Goal: Book appointment/travel/reservation

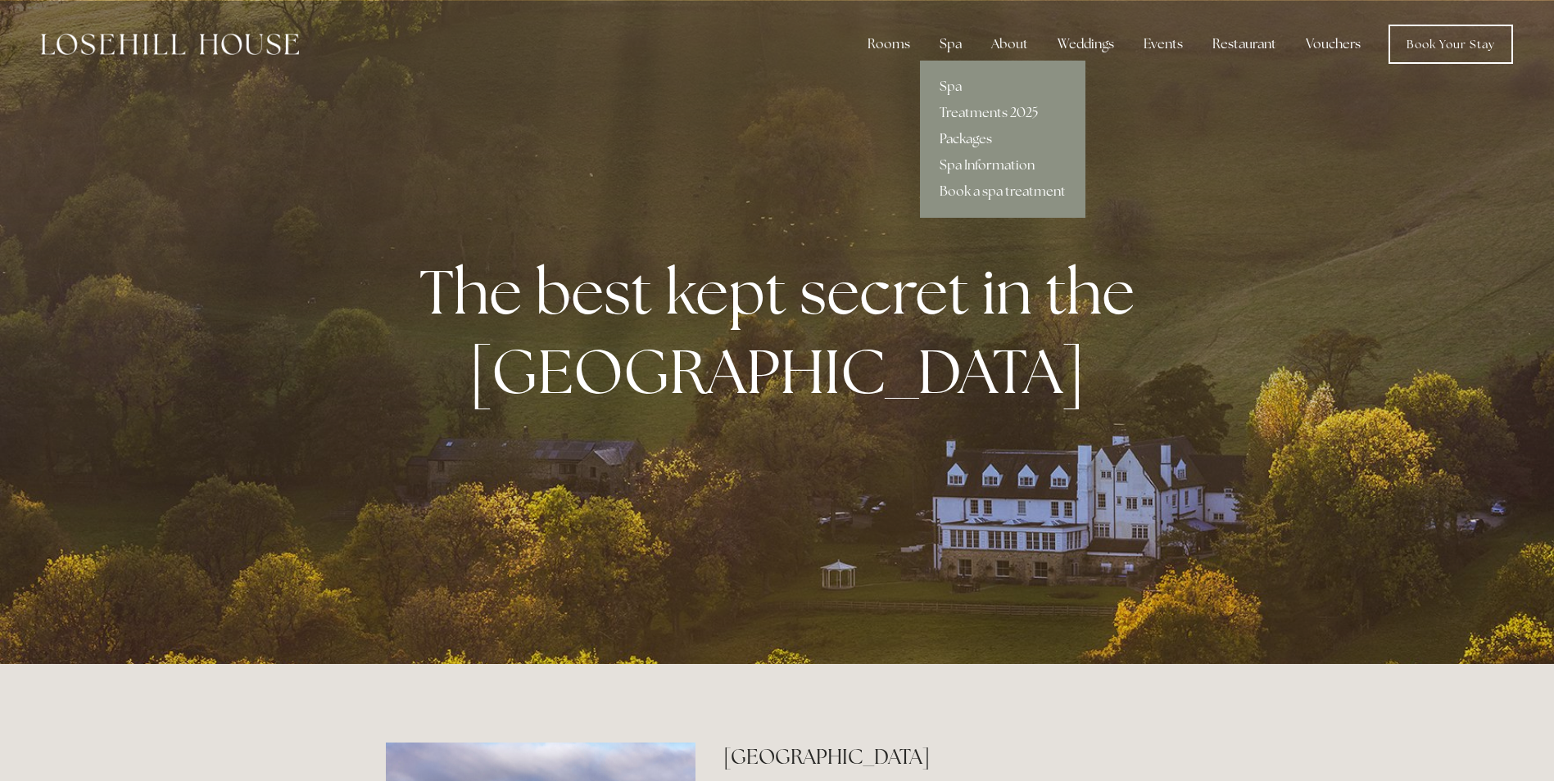
click at [961, 134] on link "Packages" at bounding box center [1002, 139] width 165 height 26
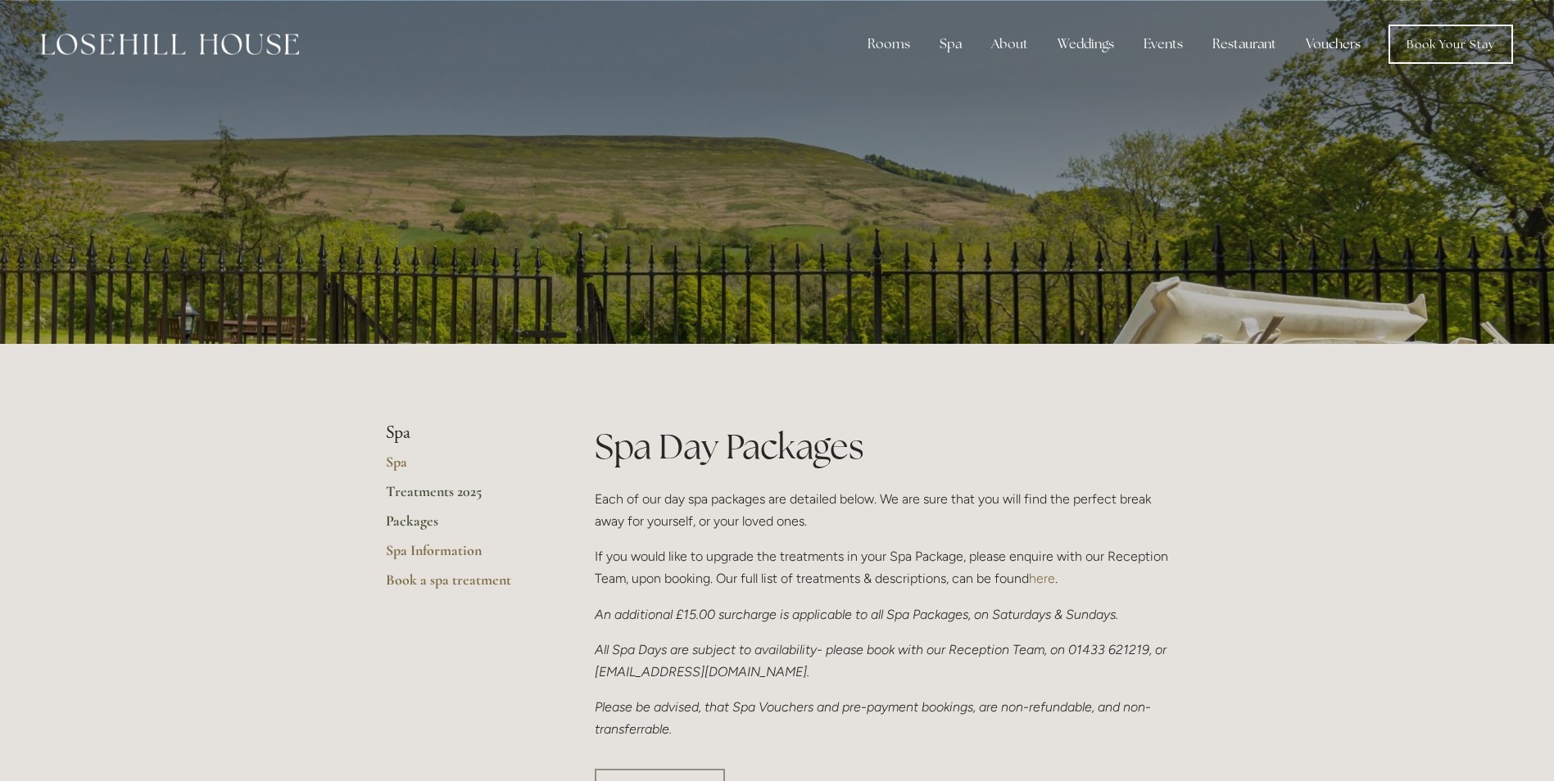
click at [455, 491] on link "Treatments 2025" at bounding box center [464, 496] width 156 height 29
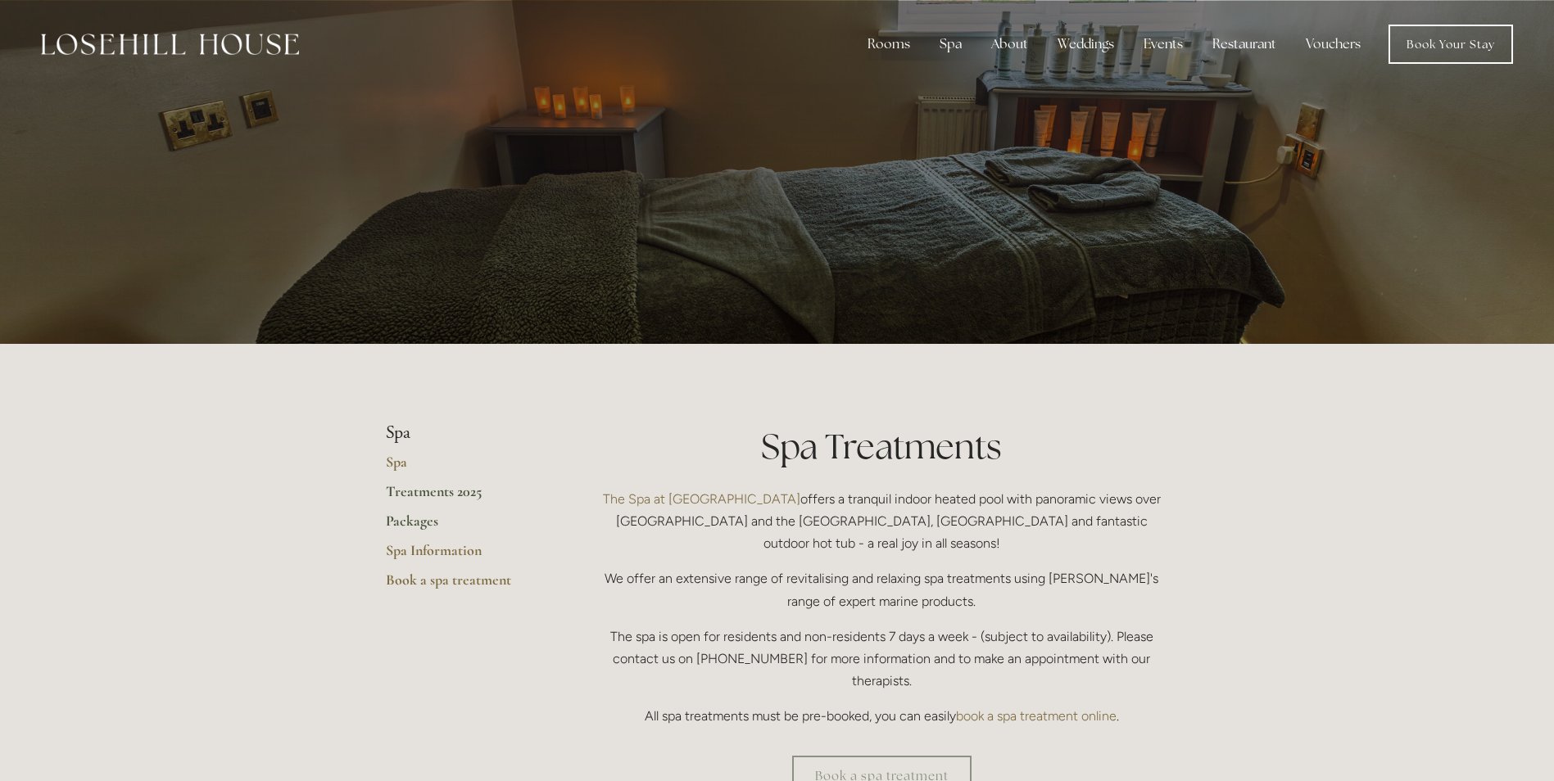
click at [417, 522] on link "Packages" at bounding box center [464, 526] width 156 height 29
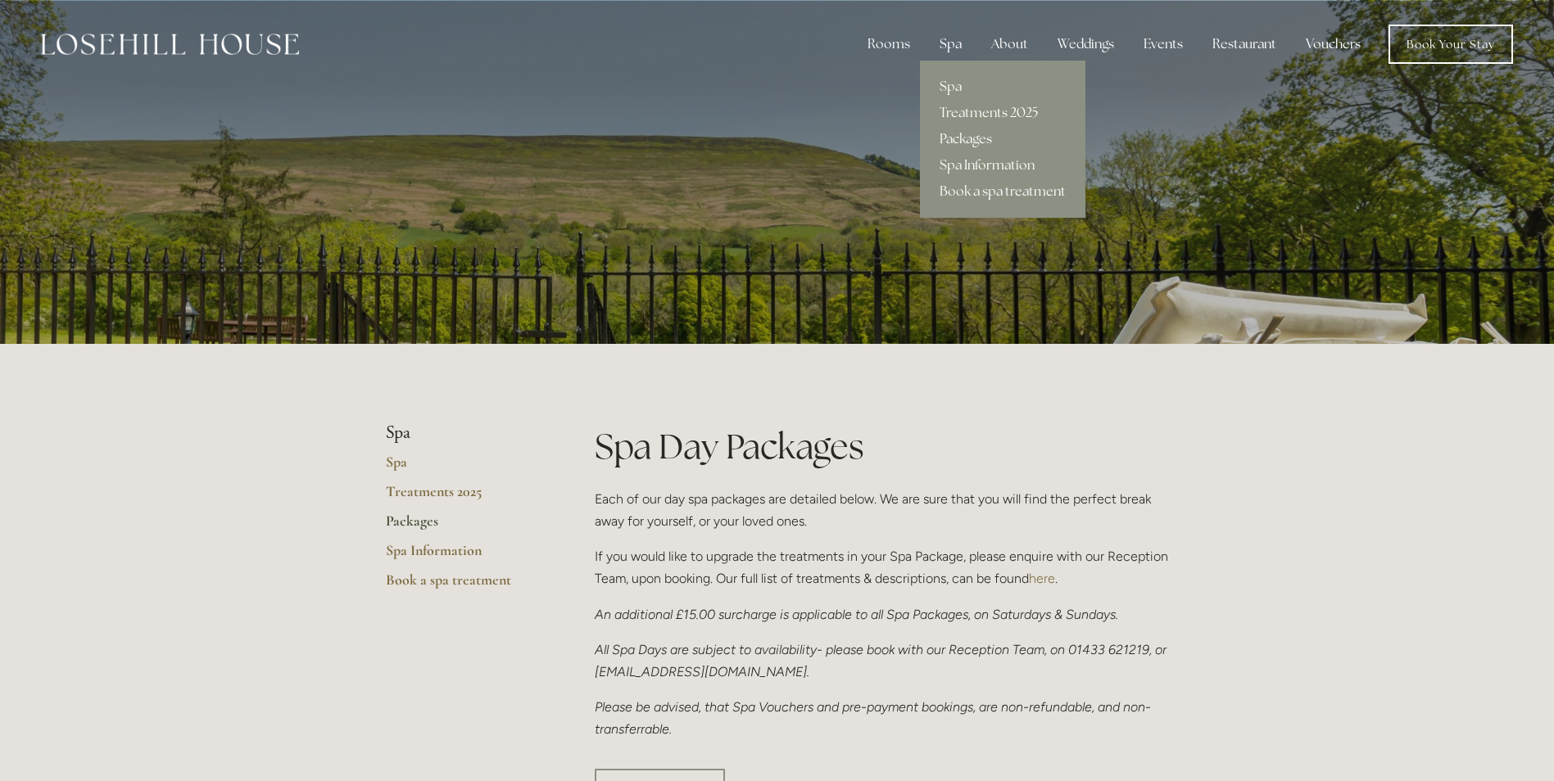
click at [962, 138] on link "Packages" at bounding box center [1002, 139] width 165 height 26
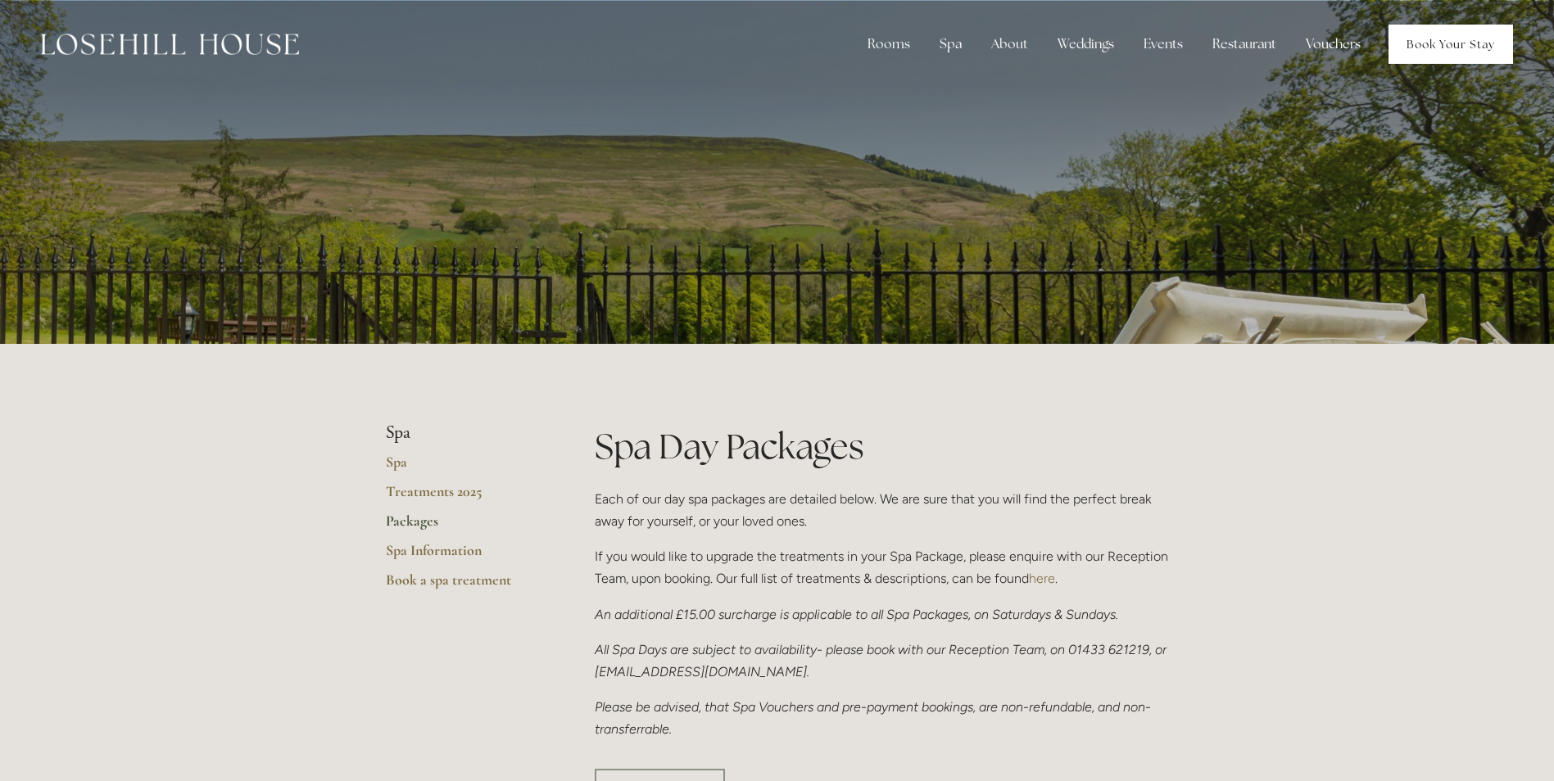
click at [1431, 59] on link "Book Your Stay" at bounding box center [1450, 44] width 125 height 39
